Goal: Browse casually: Explore the website without a specific task or goal

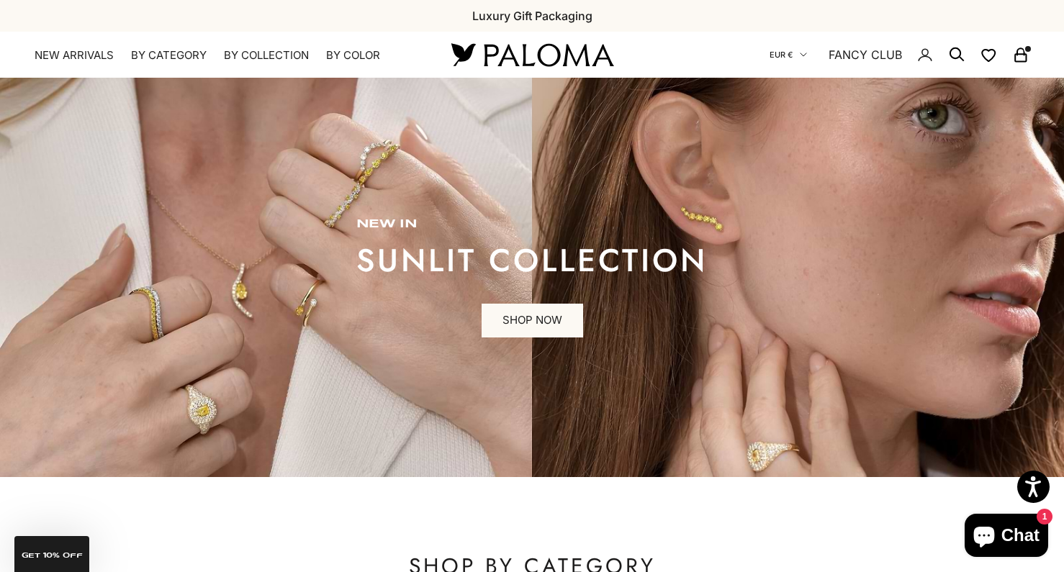
click at [796, 55] on button "EUR €" at bounding box center [788, 54] width 37 height 13
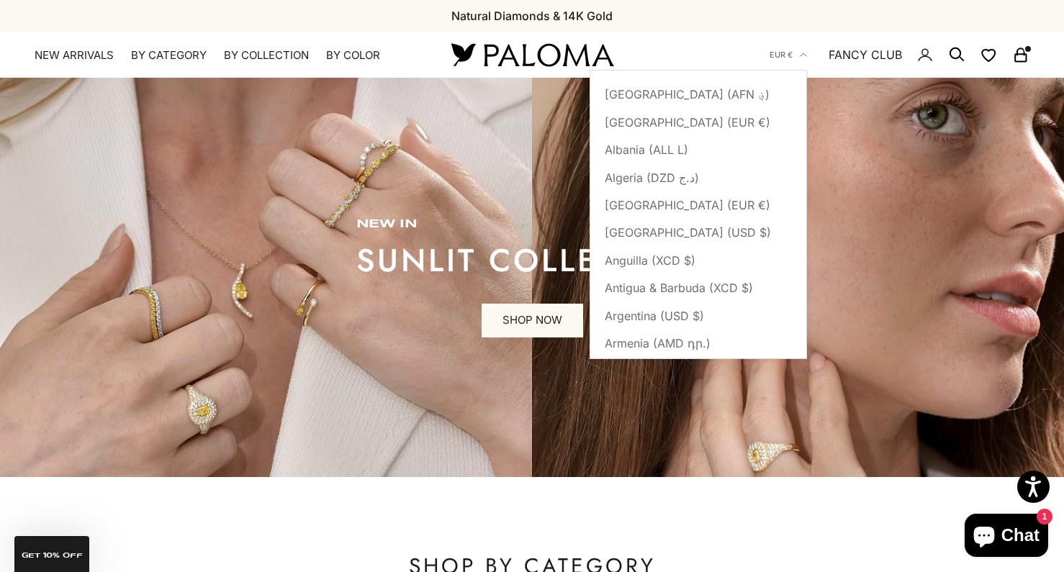
click at [831, 10] on div "Previous Natural Diamonds & 14K Gold FREE Worldwide Shipping Luxury Gift Packag…" at bounding box center [532, 16] width 1064 height 32
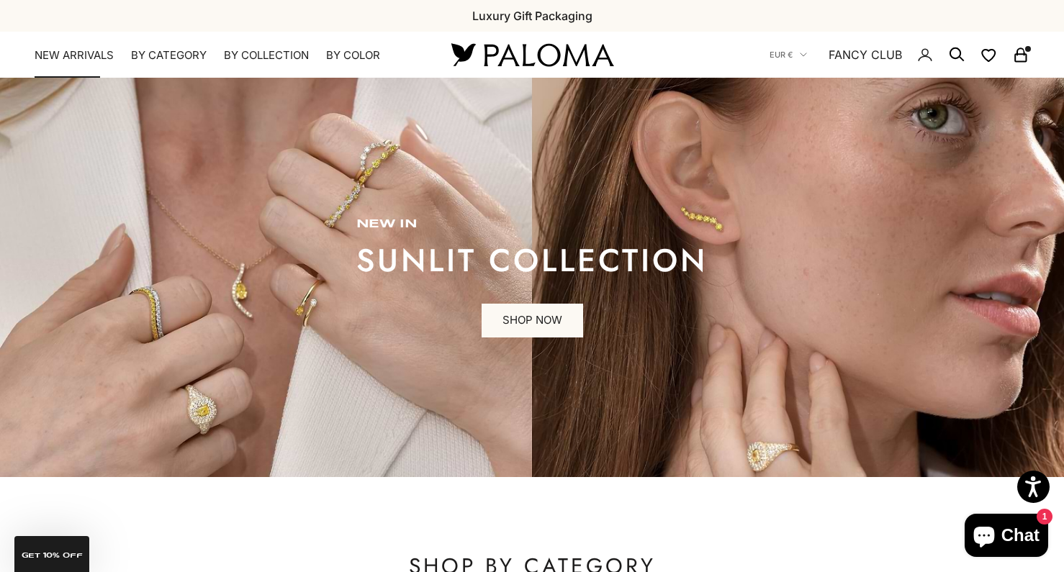
click at [68, 50] on link "NEW ARRIVALS" at bounding box center [74, 55] width 79 height 14
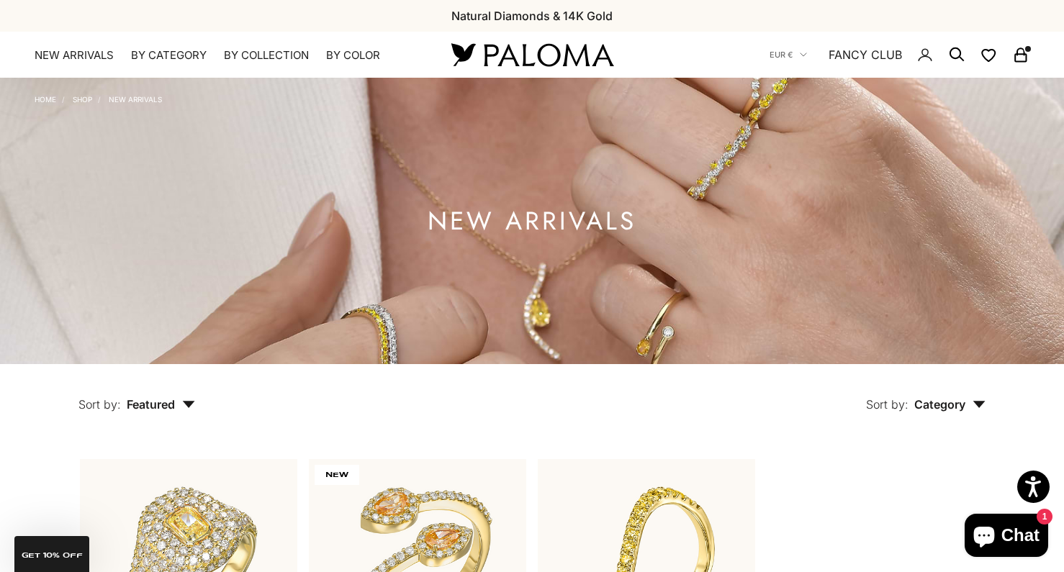
scroll to position [299, 0]
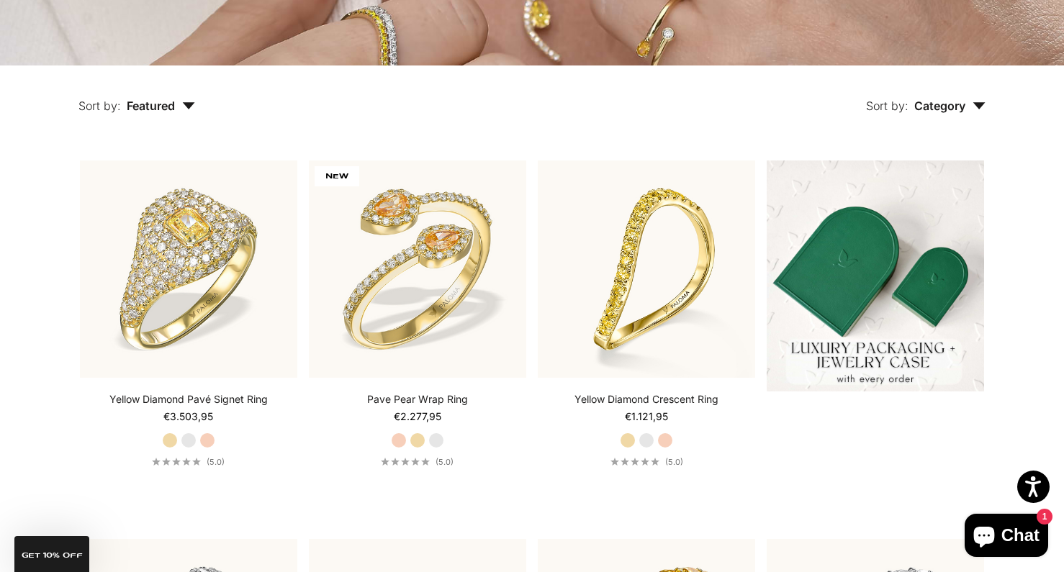
click at [968, 109] on span "Category" at bounding box center [949, 106] width 71 height 14
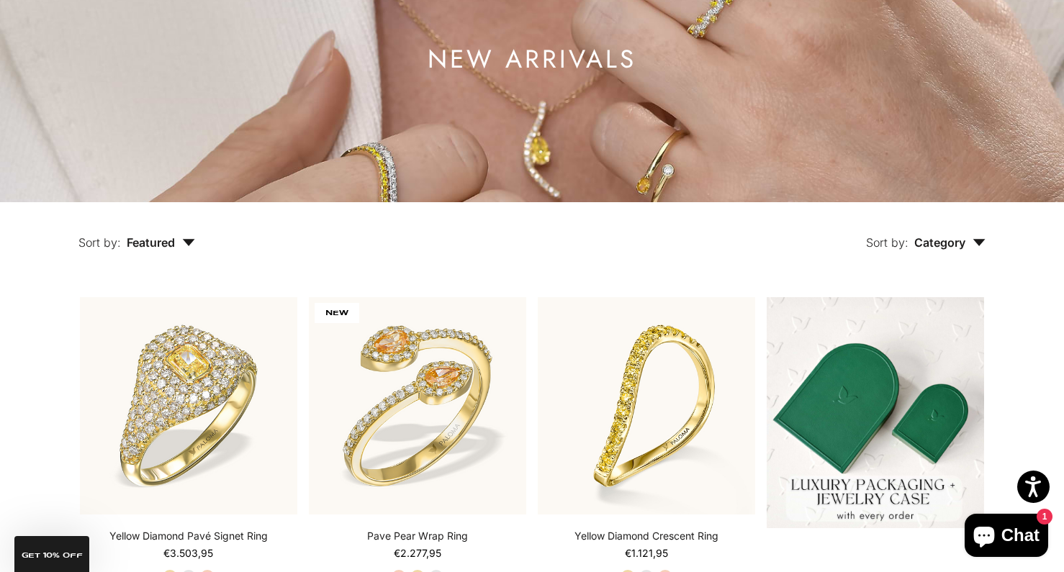
scroll to position [225, 0]
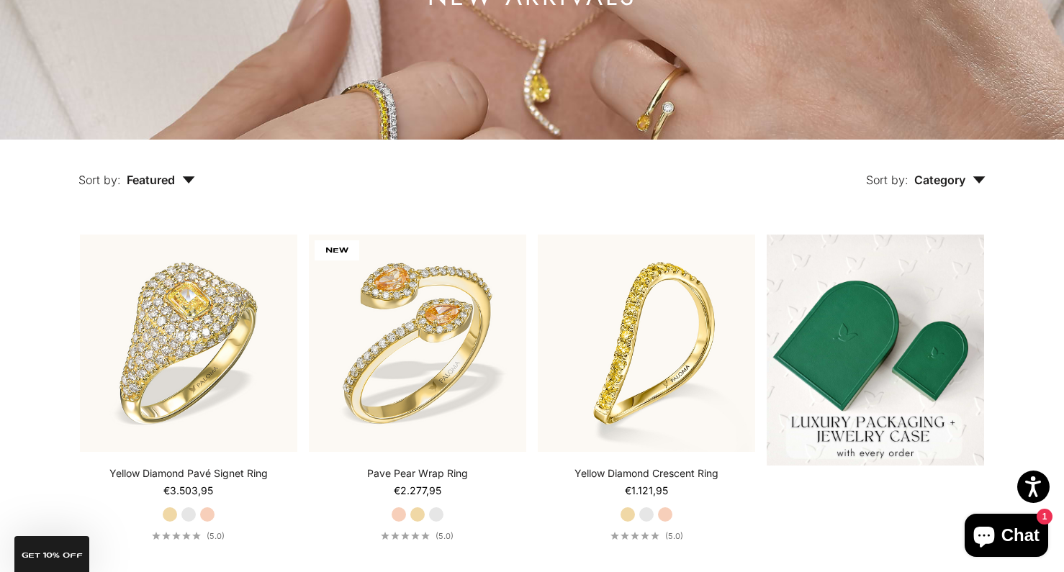
click at [958, 184] on span "Category" at bounding box center [949, 180] width 71 height 14
click at [584, 167] on div "Sort by: Category Sort by Earrings Ring" at bounding box center [623, 170] width 790 height 60
click at [181, 176] on span "Featured" at bounding box center [161, 180] width 68 height 14
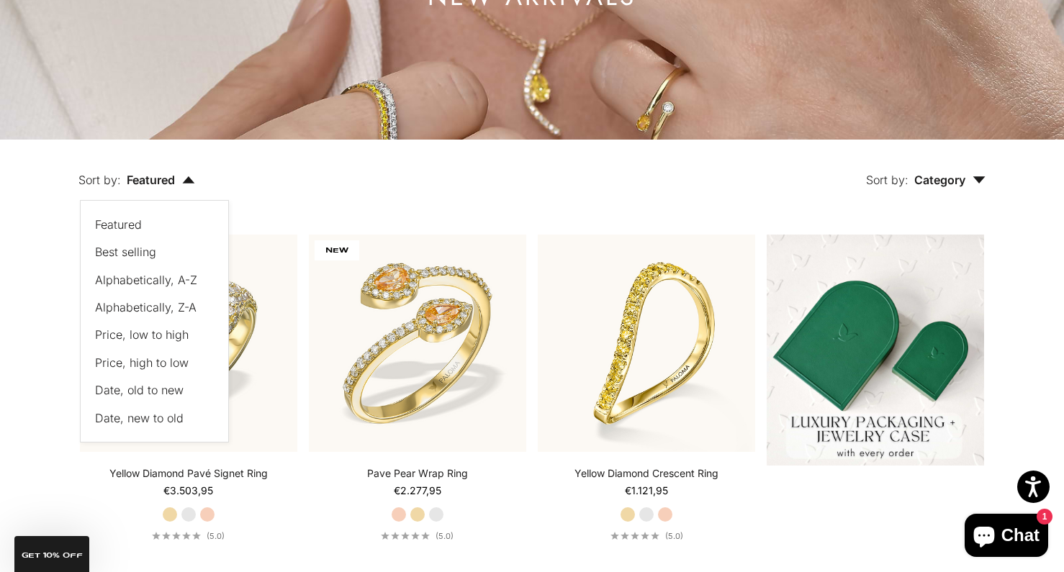
click at [296, 161] on div "Sort by: Category Sort by Earrings Ring" at bounding box center [623, 170] width 790 height 60
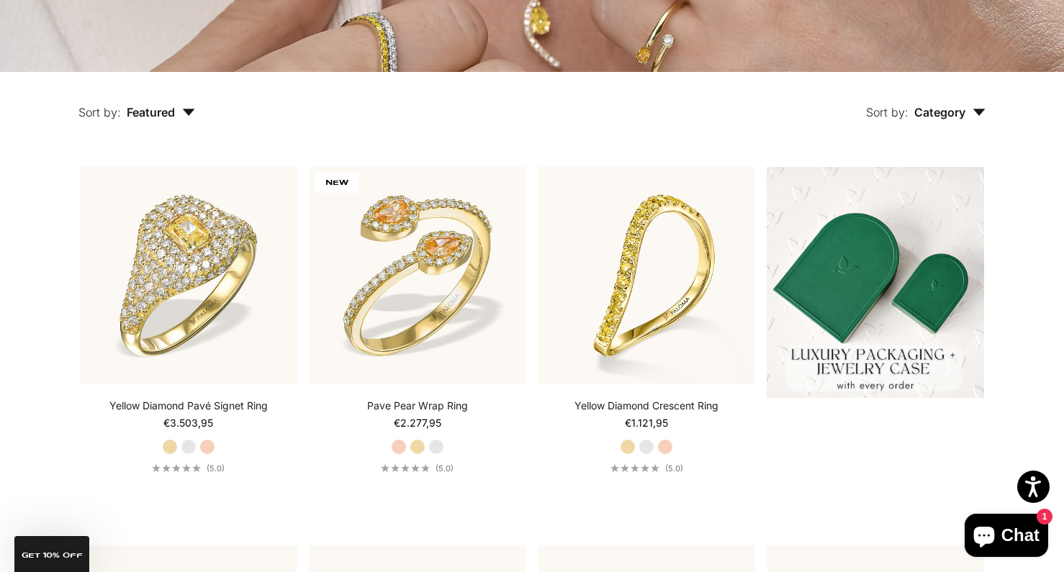
scroll to position [0, 0]
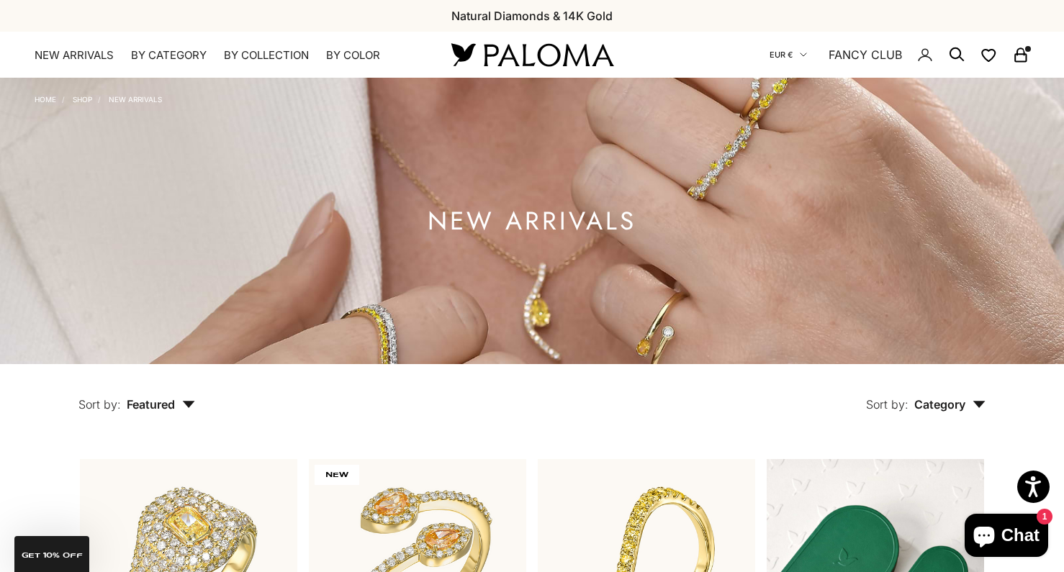
click at [799, 54] on button "EUR €" at bounding box center [788, 54] width 37 height 13
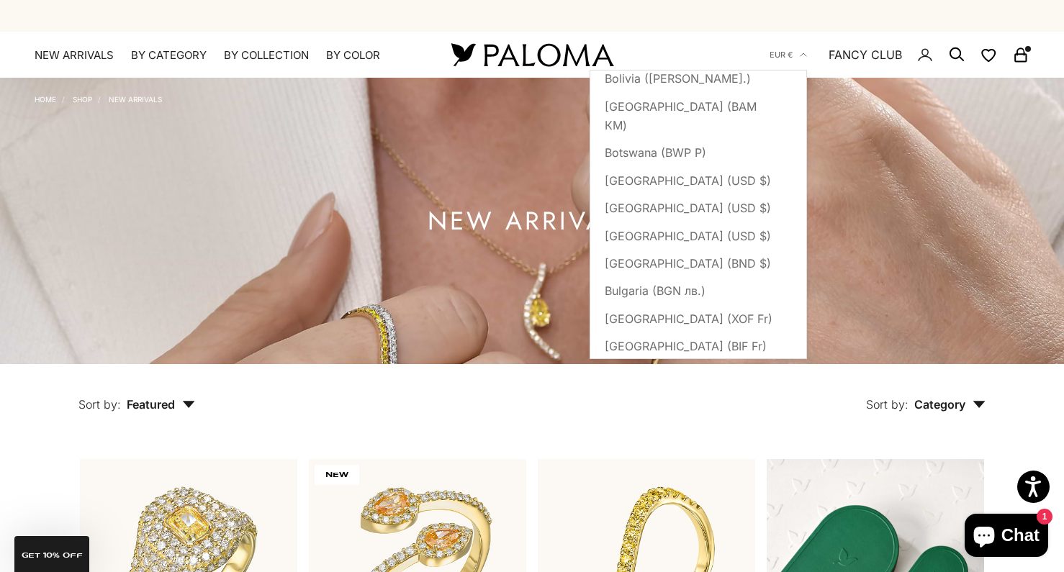
scroll to position [799, 0]
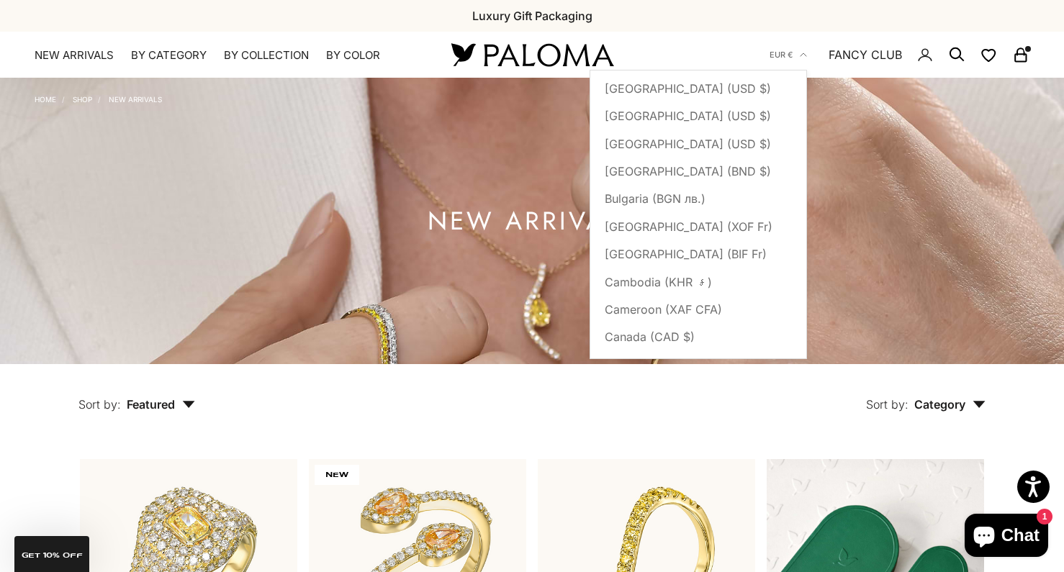
click at [384, 390] on div "Sort by: Category Sort by Earrings Ring" at bounding box center [623, 394] width 790 height 60
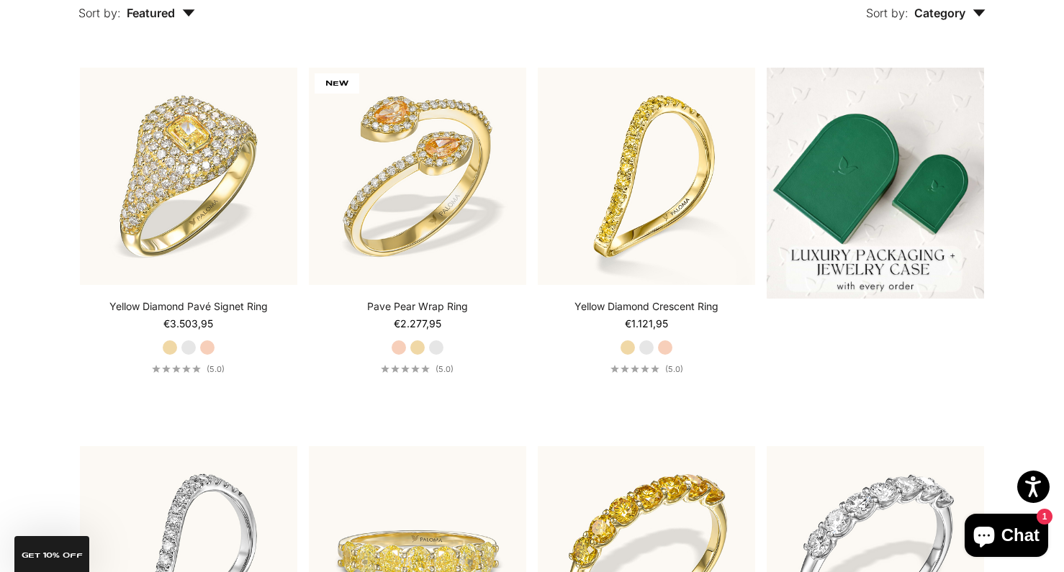
scroll to position [392, 0]
